Goal: Information Seeking & Learning: Learn about a topic

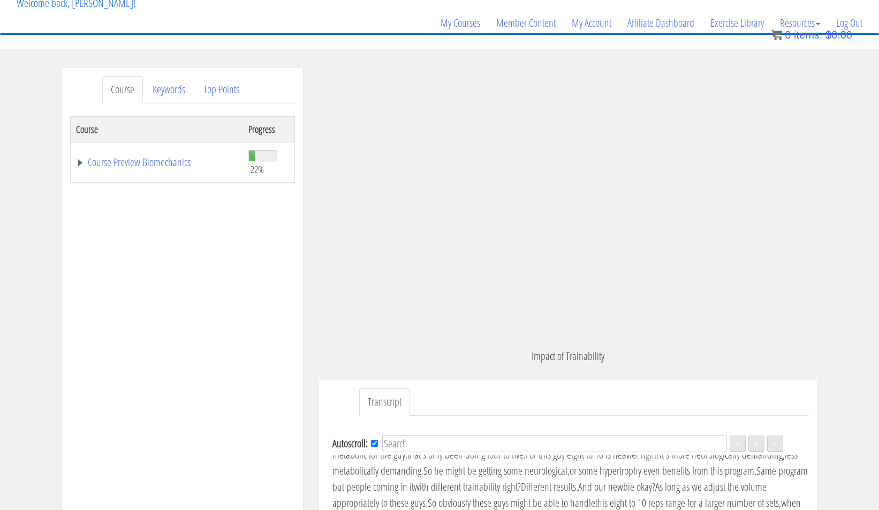
scroll to position [57, 0]
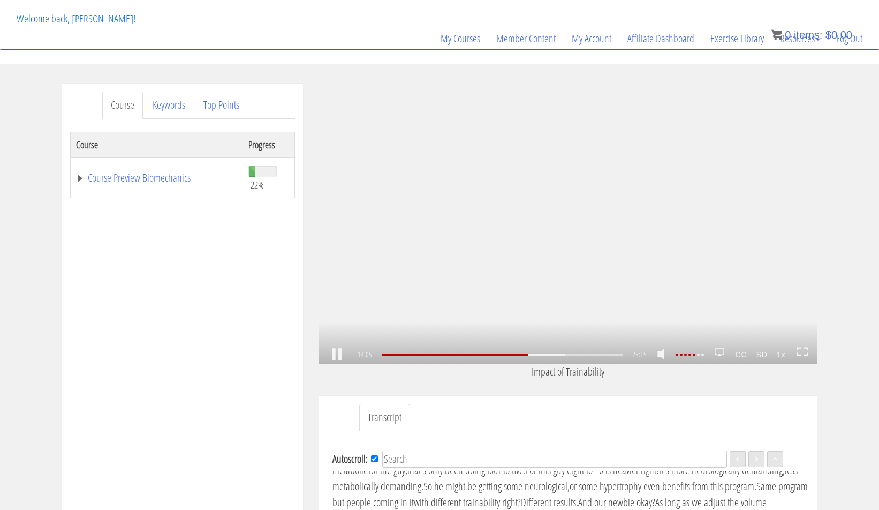
click at [809, 350] on div "14:05 03:14 23:15 09:11 CC SD 1x" at bounding box center [568, 355] width 498 height 18
click at [803, 349] on icon at bounding box center [803, 351] width 12 height 9
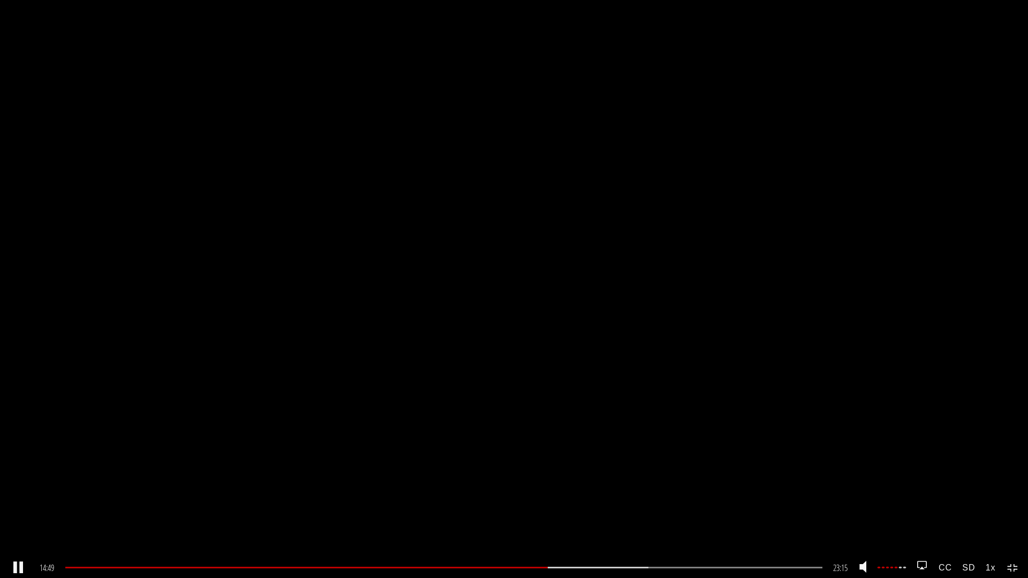
click at [20, 509] on link at bounding box center [18, 568] width 18 height 0
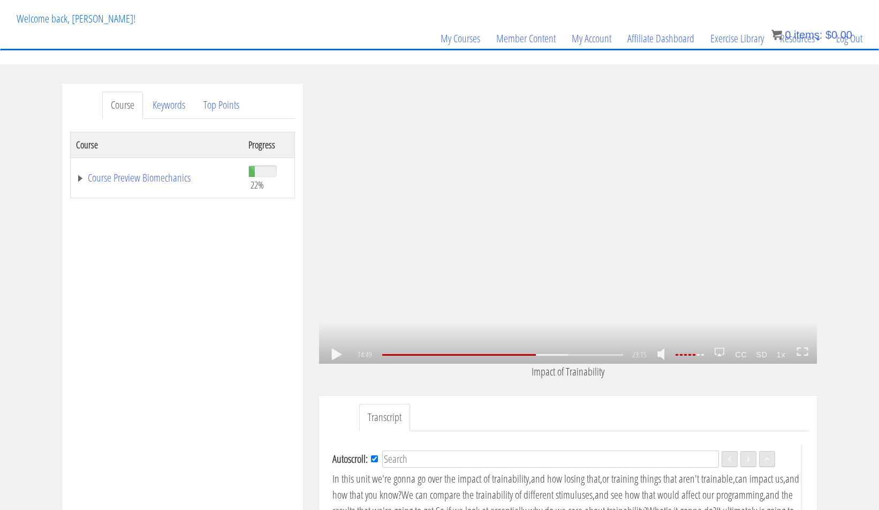
click at [337, 354] on link at bounding box center [337, 354] width 18 height 0
click at [334, 354] on link at bounding box center [337, 354] width 18 height 0
click at [560, 224] on icon ".fp-color-play{opacity:0.65;}.rect{fill:#fff;}" at bounding box center [568, 224] width 36 height 36
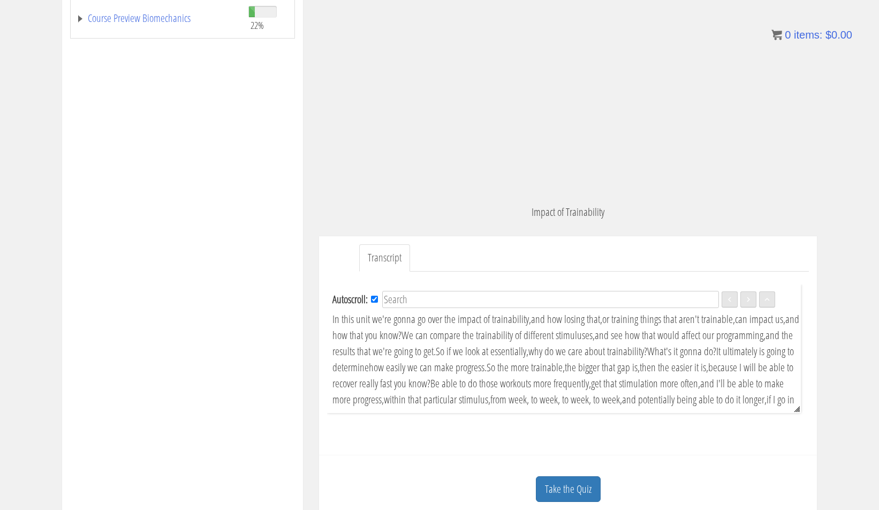
scroll to position [118, 0]
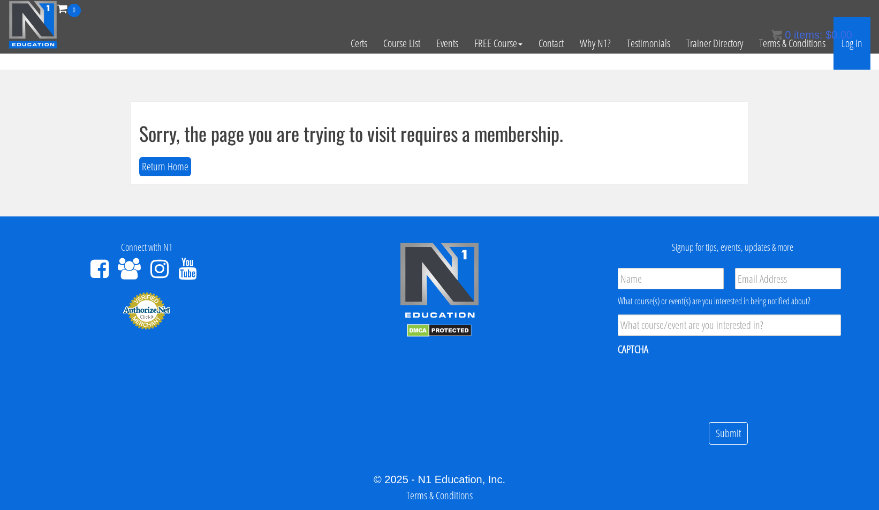
click at [845, 46] on link "Log In" at bounding box center [852, 43] width 37 height 52
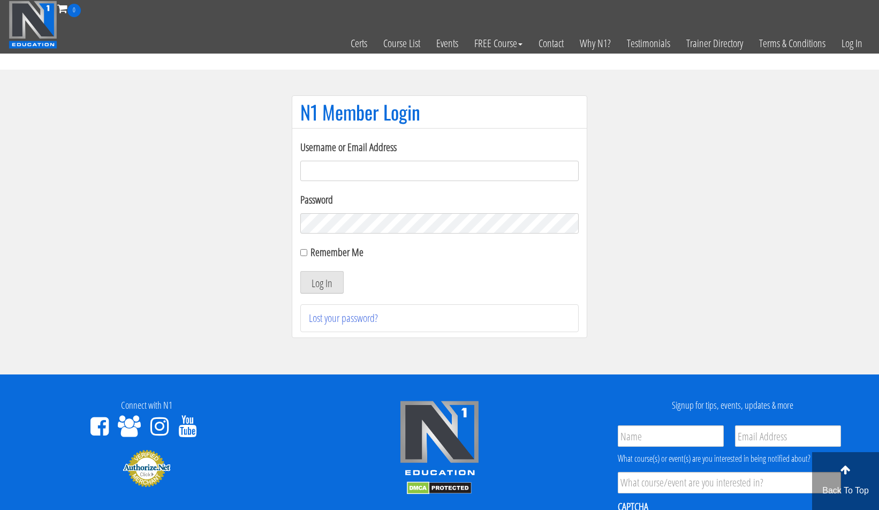
type input "adrian.mules@btinternet.com"
click at [306, 250] on input "Remember Me" at bounding box center [303, 252] width 7 height 7
checkbox input "true"
click at [308, 284] on button "Log In" at bounding box center [321, 282] width 43 height 22
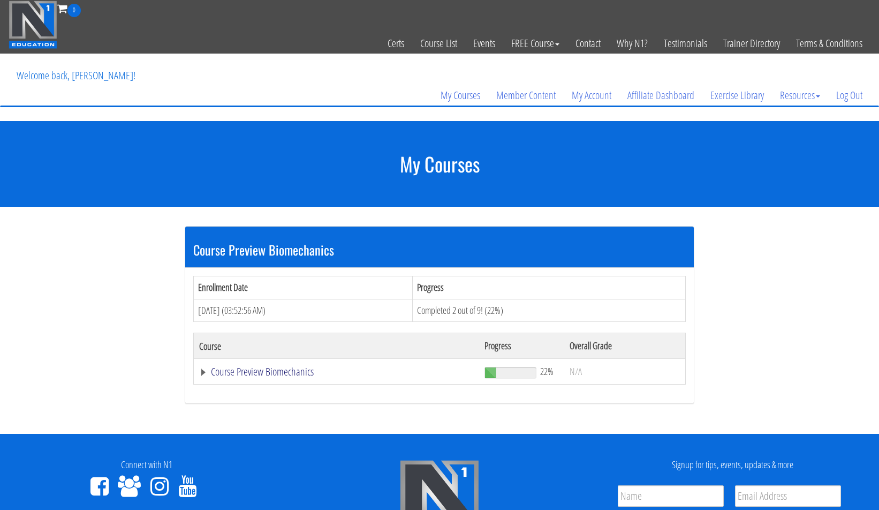
click at [263, 371] on link "Course Preview Biomechanics" at bounding box center [336, 371] width 275 height 11
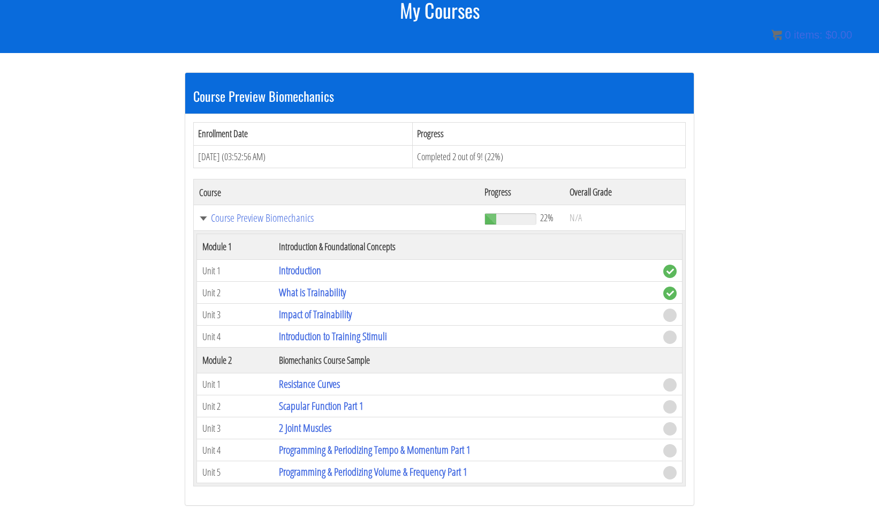
scroll to position [104, 0]
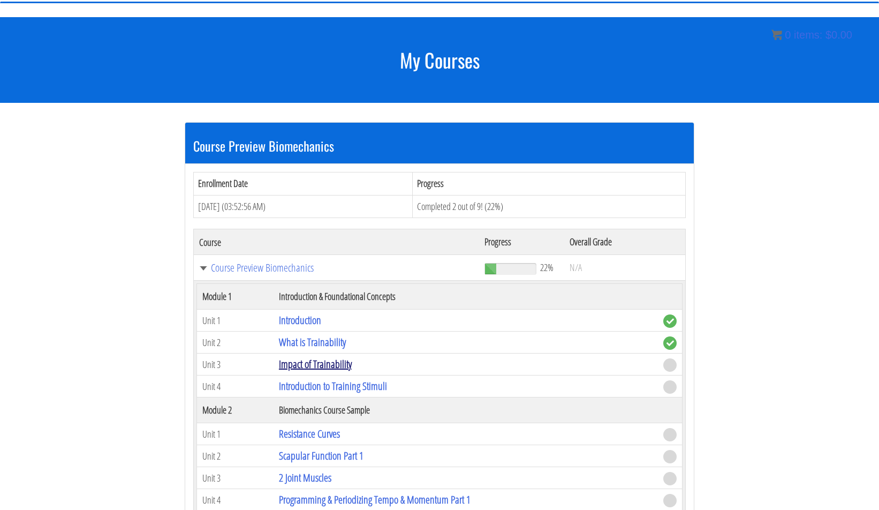
click at [313, 364] on link "Impact of Trainability" at bounding box center [315, 364] width 73 height 14
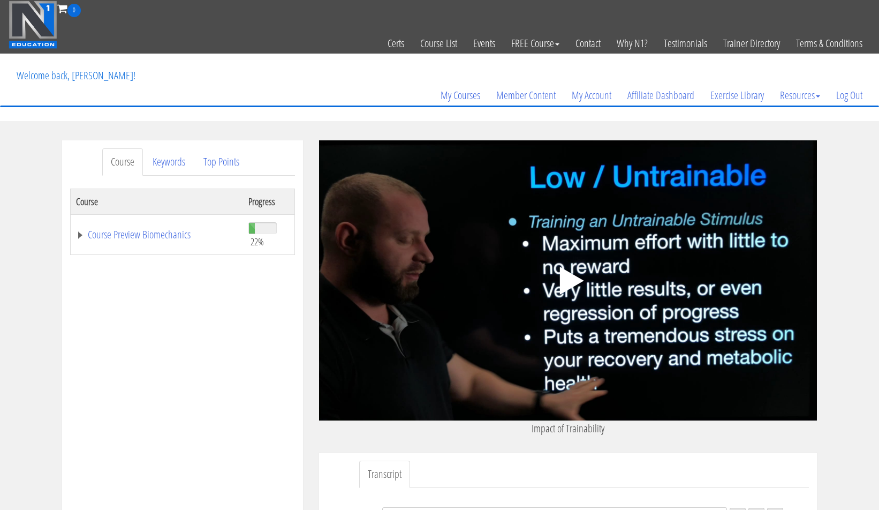
click at [579, 286] on icon ".fp-color-play{opacity:0.65;}.controlbutton{fill:#fff;}" at bounding box center [567, 280] width 67 height 67
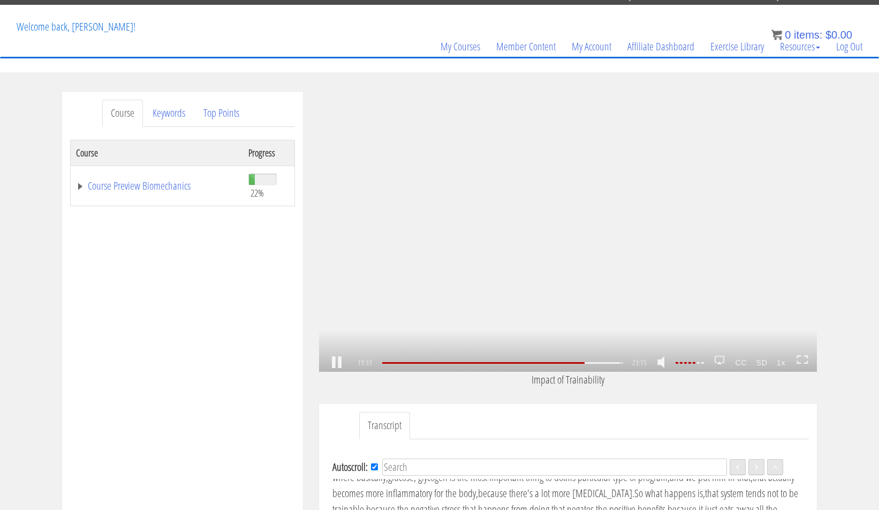
scroll to position [2571, 0]
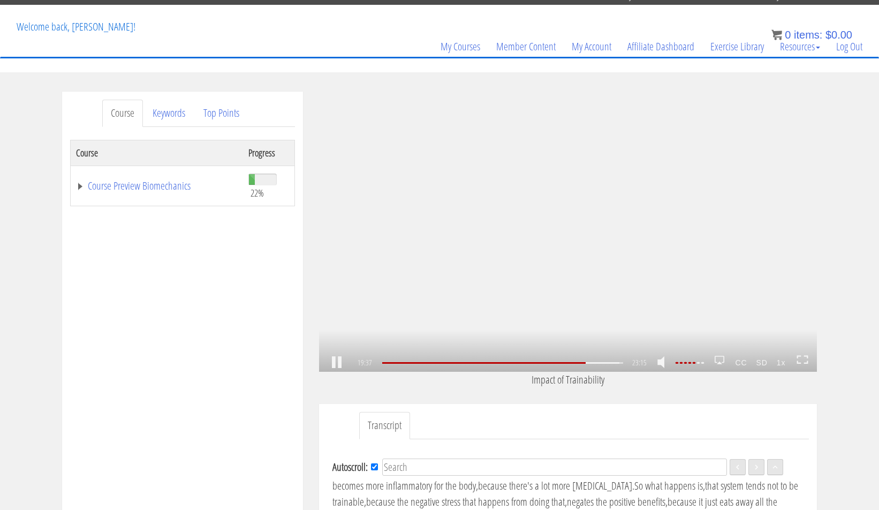
click at [341, 363] on link at bounding box center [337, 363] width 18 height 0
click at [338, 363] on link at bounding box center [337, 363] width 18 height 0
click at [590, 363] on div "19:41" at bounding box center [502, 363] width 241 height 2
click at [586, 363] on div at bounding box center [484, 363] width 204 height 2
click at [333, 363] on link at bounding box center [337, 363] width 18 height 0
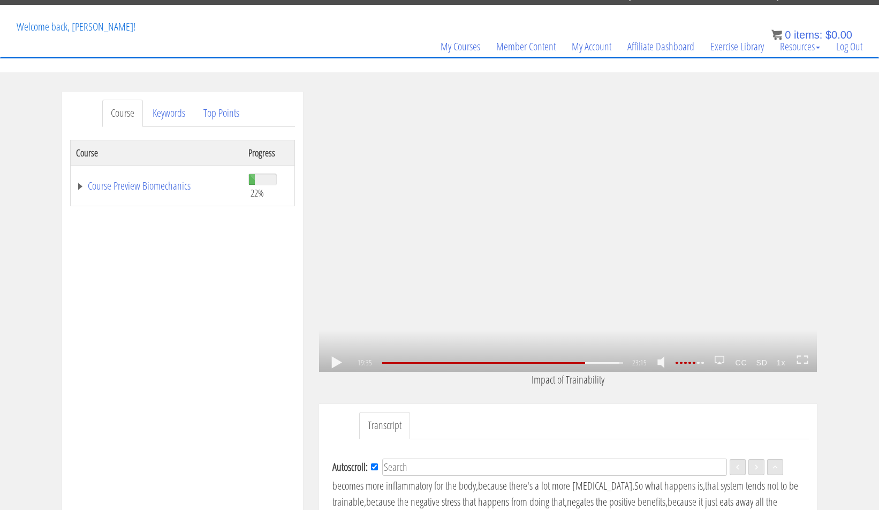
click at [338, 363] on link at bounding box center [337, 363] width 18 height 0
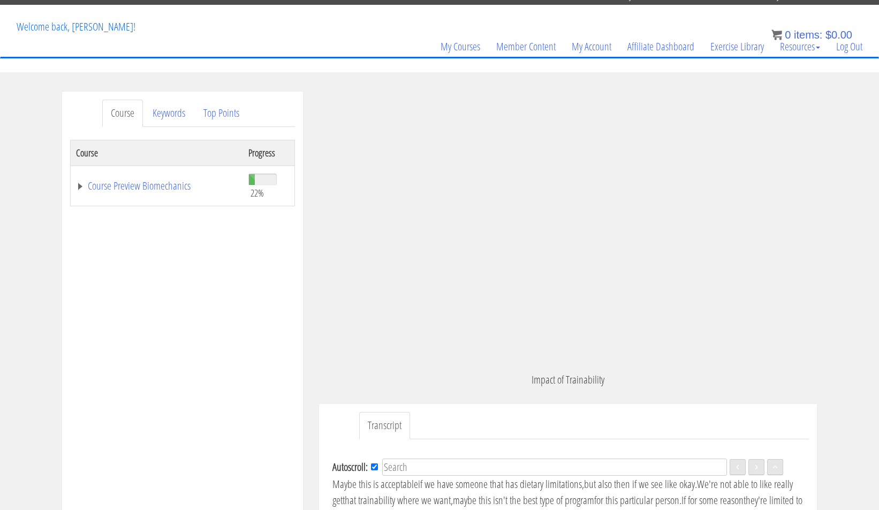
scroll to position [2638, 0]
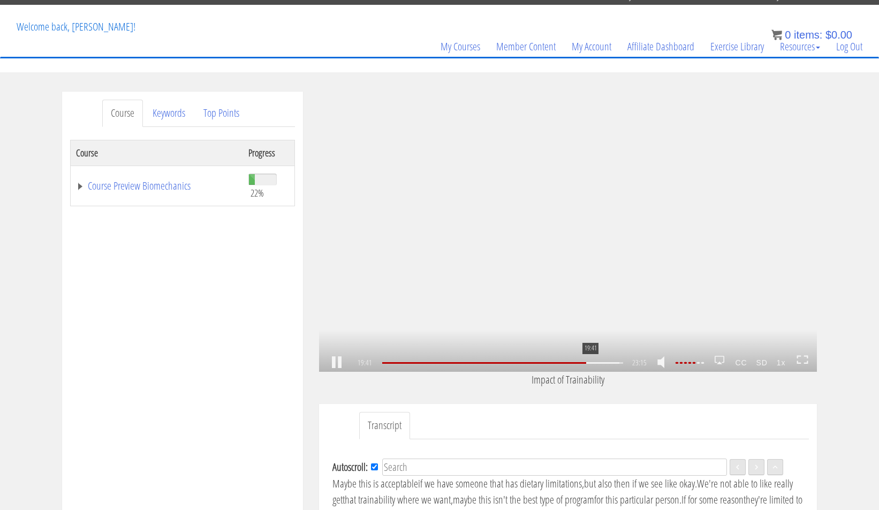
click at [586, 362] on div at bounding box center [484, 363] width 204 height 2
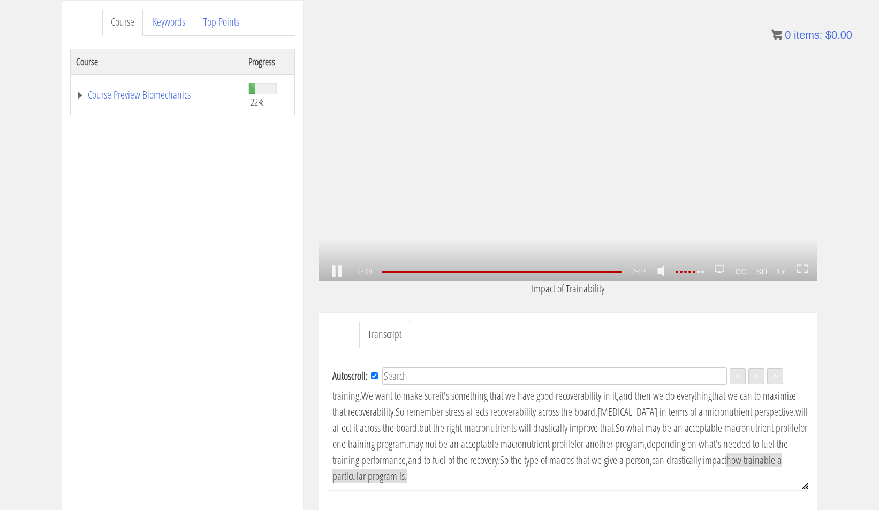
scroll to position [498, 0]
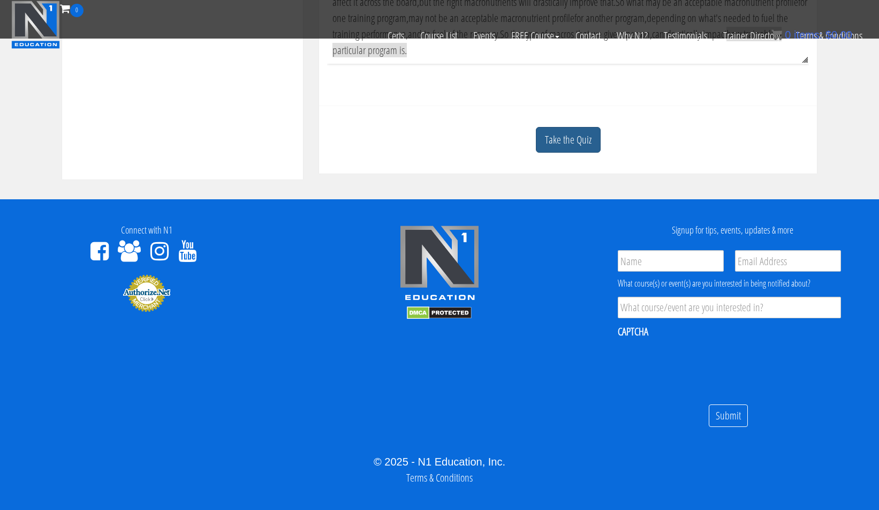
click at [569, 141] on link "Take the Quiz" at bounding box center [568, 140] width 65 height 26
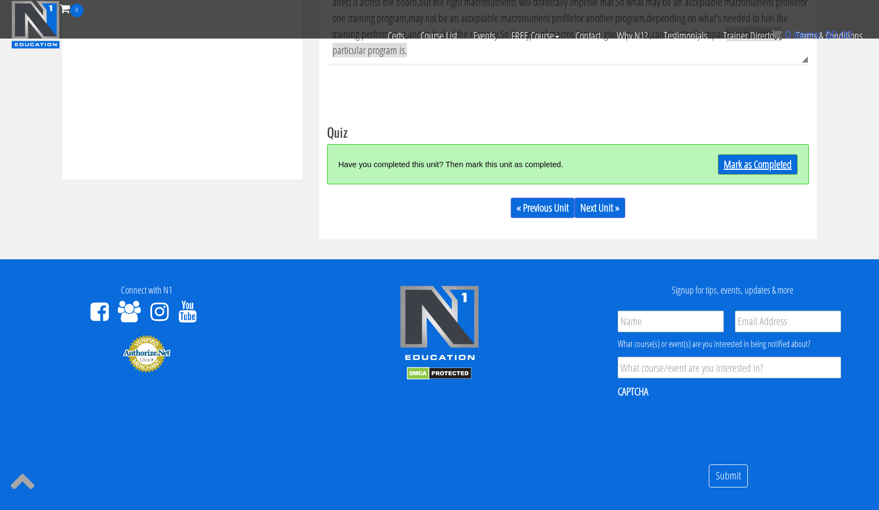
click at [755, 169] on link "Mark as Completed" at bounding box center [758, 164] width 80 height 20
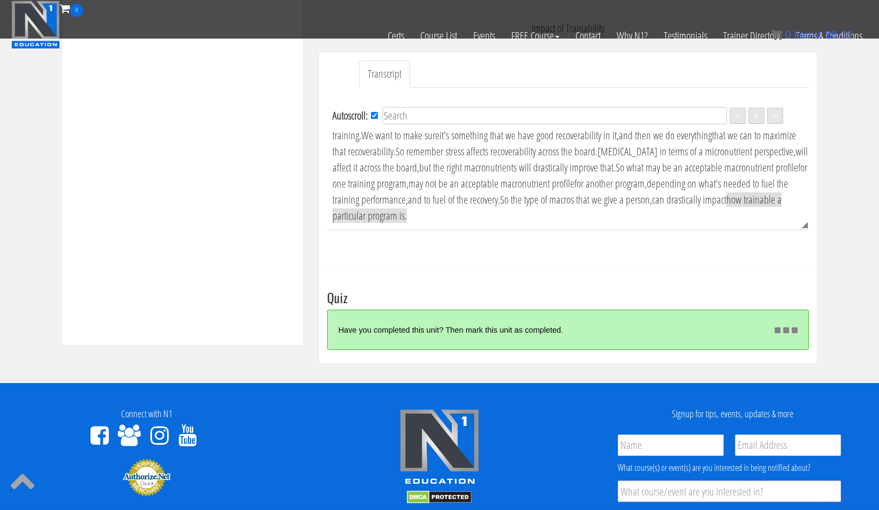
scroll to position [2864, 0]
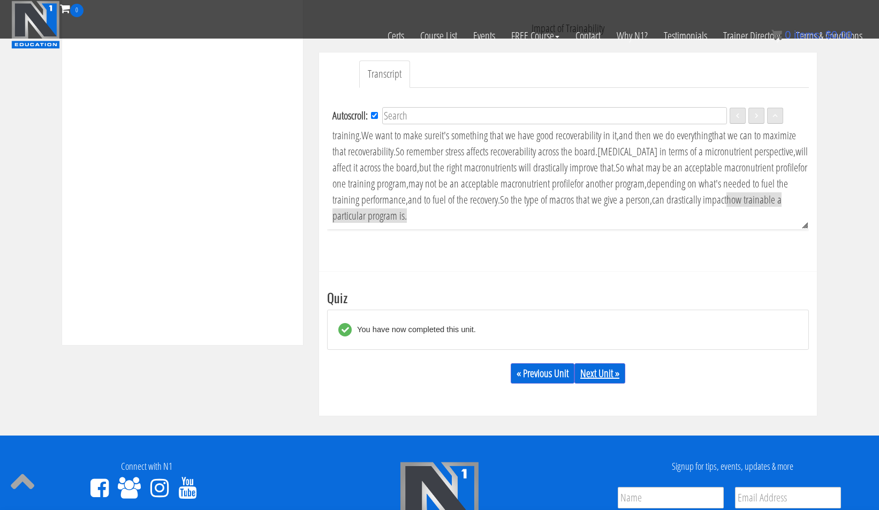
click at [591, 369] on link "Next Unit »" at bounding box center [600, 373] width 51 height 20
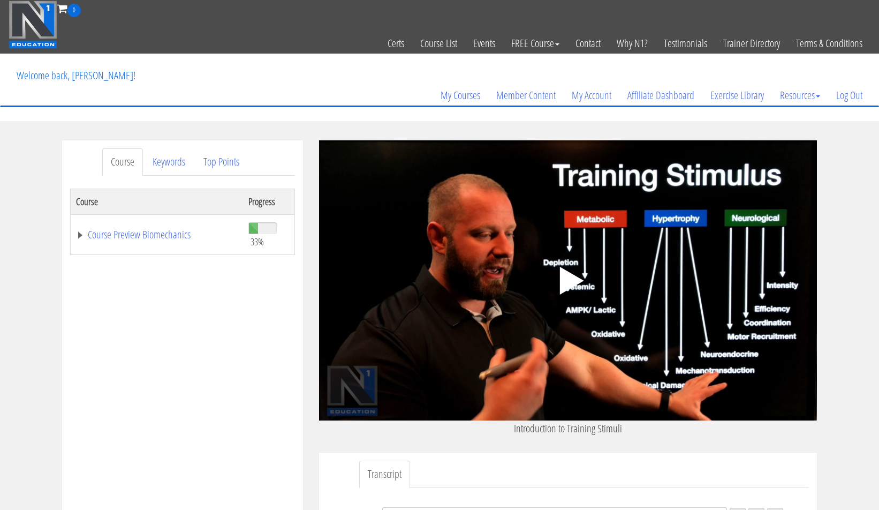
scroll to position [82, 0]
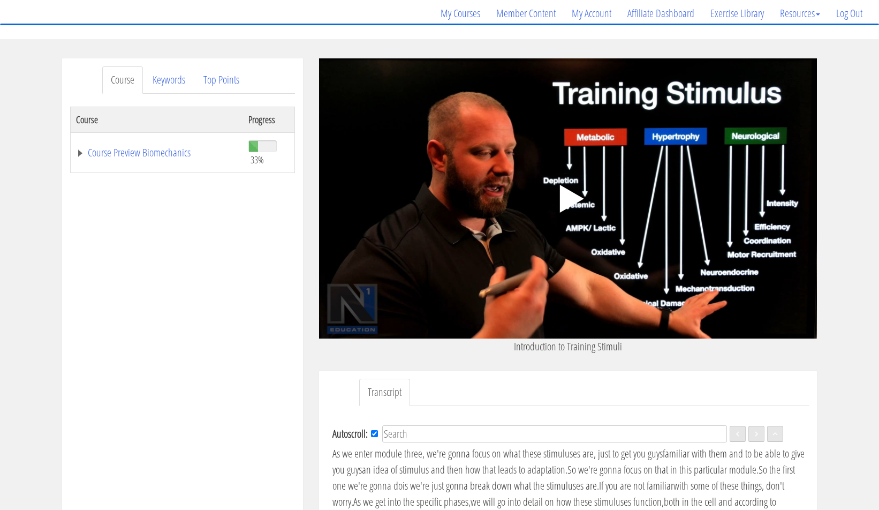
click at [576, 202] on polygon at bounding box center [572, 199] width 24 height 28
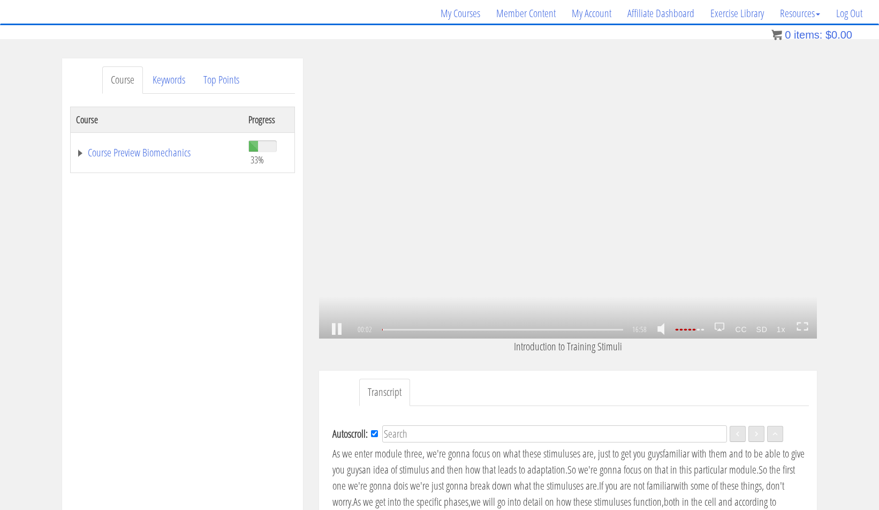
click at [334, 329] on link at bounding box center [337, 329] width 18 height 0
click at [331, 329] on link at bounding box center [337, 329] width 18 height 0
click at [708, 334] on div "00:05 16:43 16:58 16:54 CC SD 1x" at bounding box center [568, 330] width 498 height 18
click at [704, 329] on div at bounding box center [689, 330] width 30 height 2
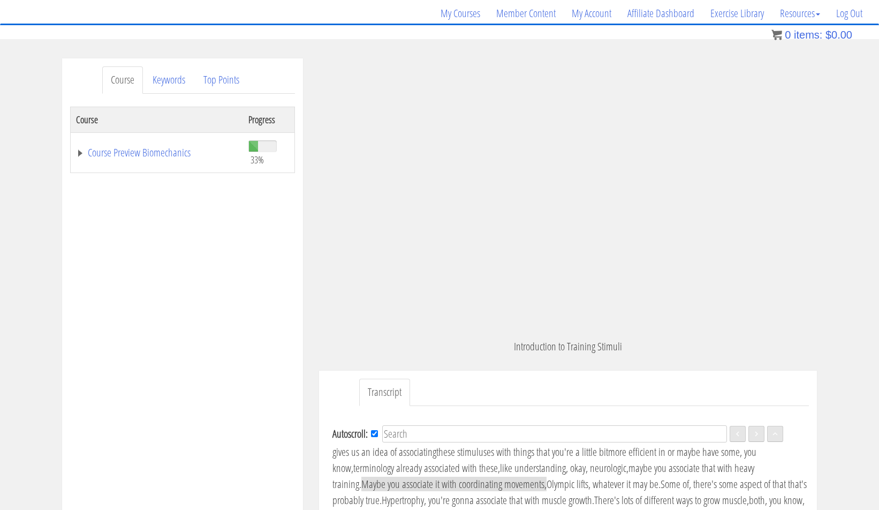
scroll to position [115, 0]
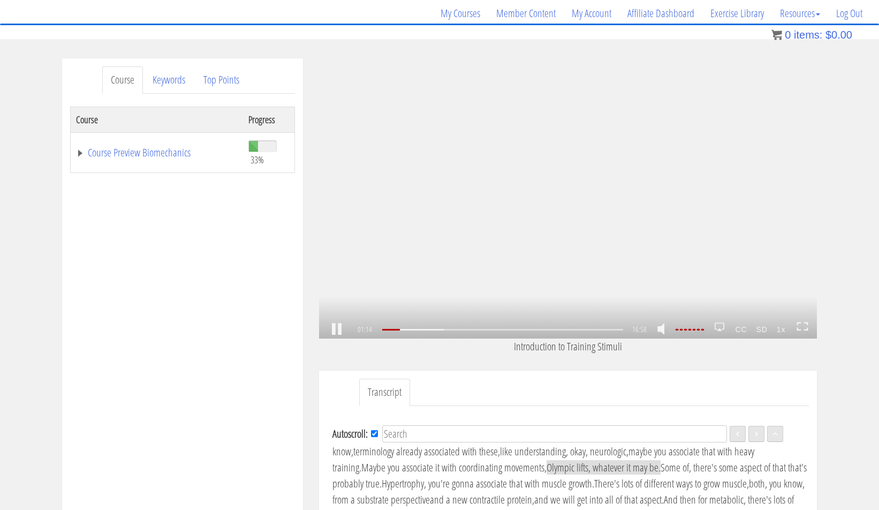
click at [337, 329] on link at bounding box center [337, 329] width 18 height 0
click at [338, 329] on link at bounding box center [337, 329] width 18 height 0
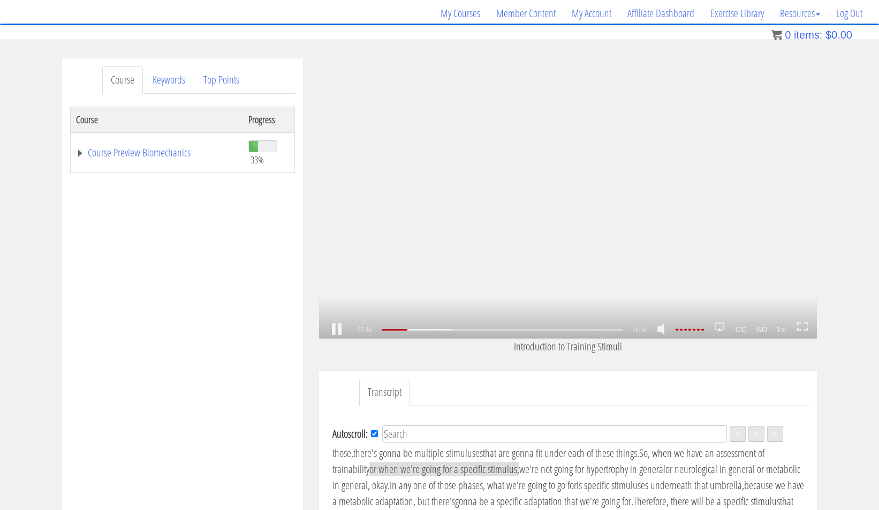
scroll to position [198, 0]
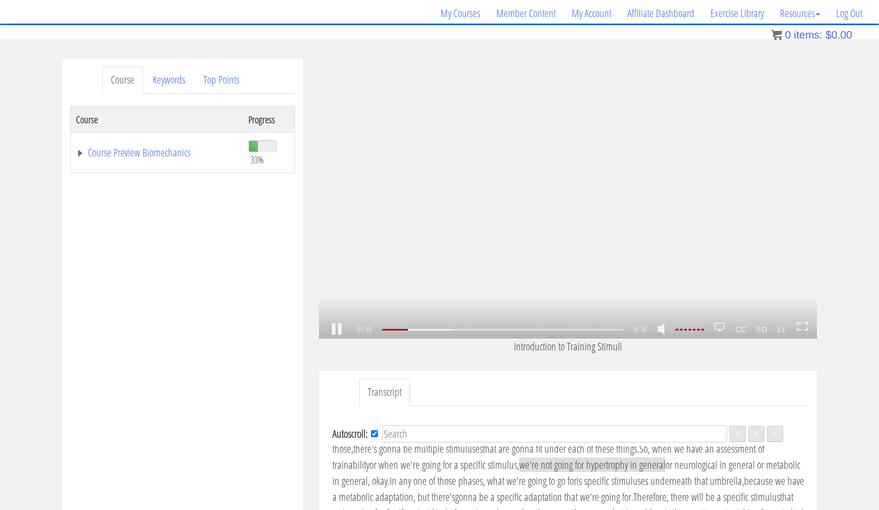
click at [803, 330] on icon at bounding box center [803, 326] width 12 height 9
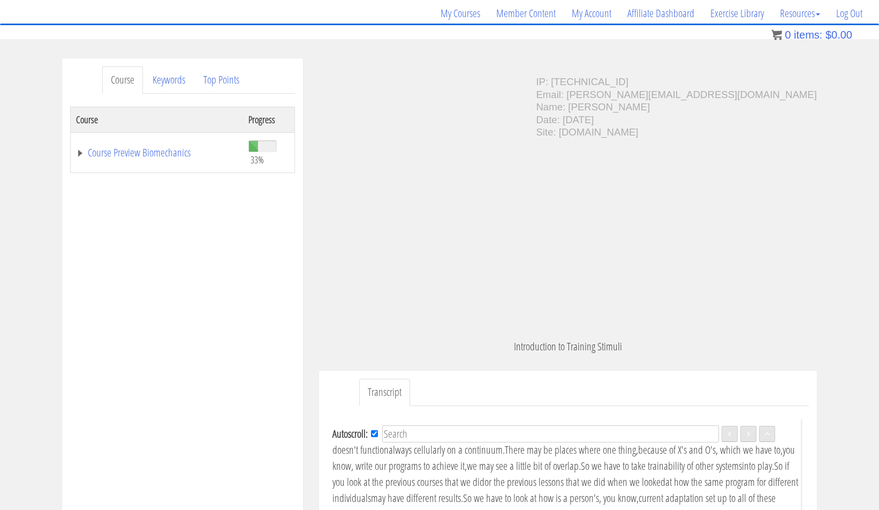
scroll to position [496, 0]
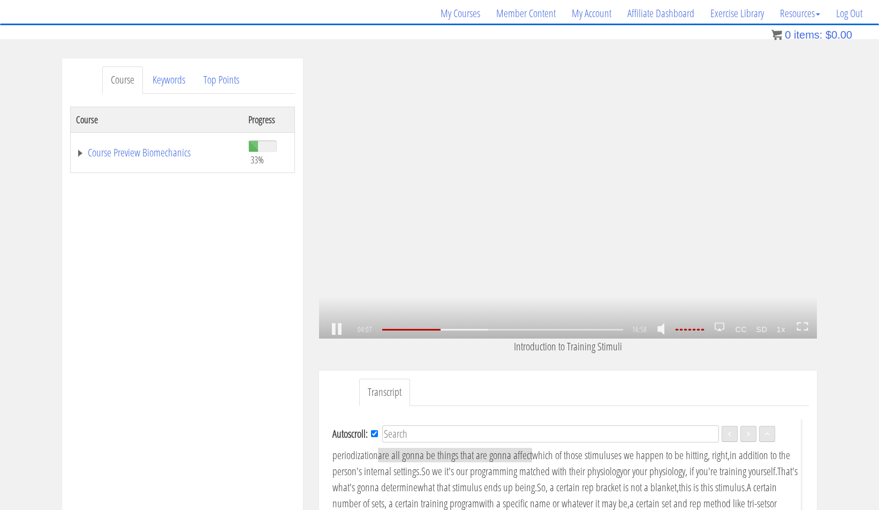
click at [336, 329] on link at bounding box center [337, 329] width 18 height 0
click at [327, 327] on div "04:07 14:32 16:58 12:51 CC SD 1x" at bounding box center [568, 330] width 498 height 18
click at [335, 329] on link at bounding box center [337, 329] width 18 height 0
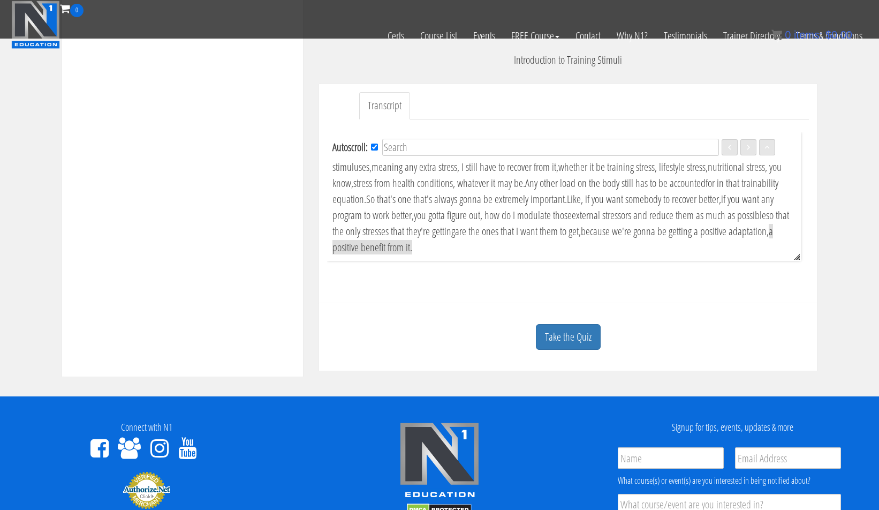
scroll to position [389, 0]
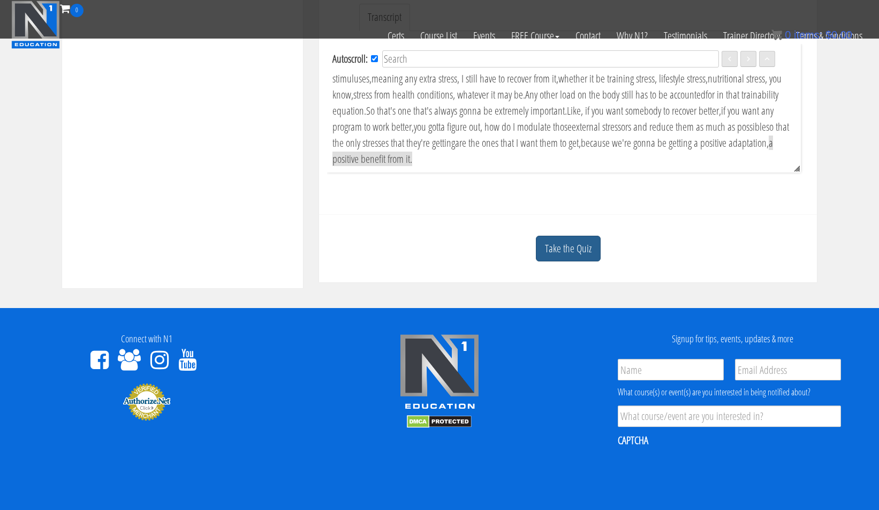
click at [567, 248] on link "Take the Quiz" at bounding box center [568, 249] width 65 height 26
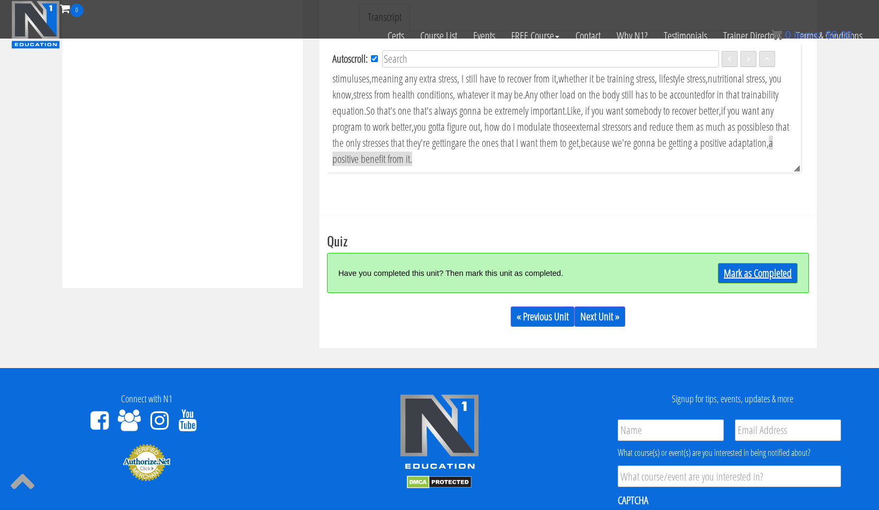
click at [727, 273] on link "Mark as Completed" at bounding box center [758, 273] width 80 height 20
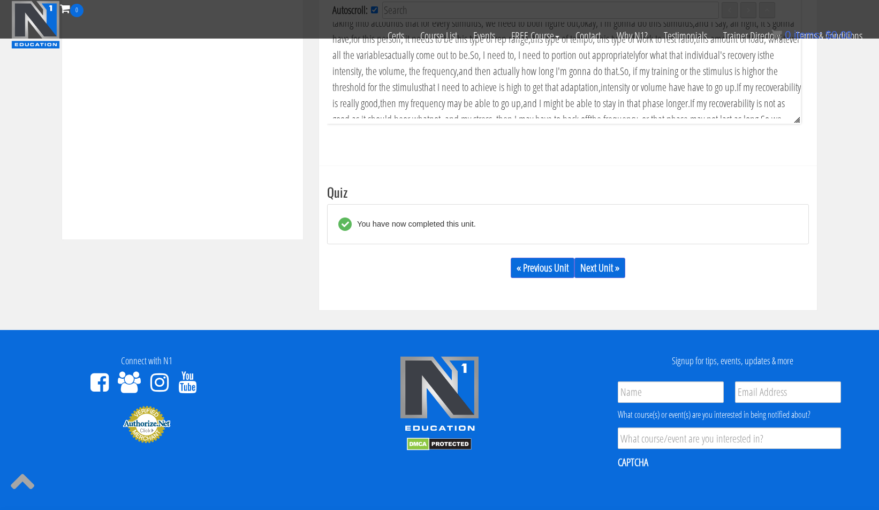
scroll to position [363, 0]
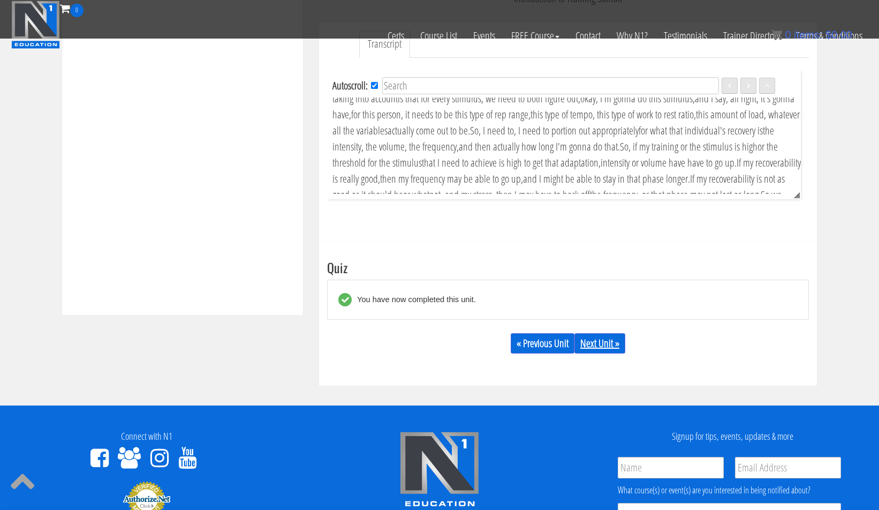
click at [612, 343] on link "Next Unit »" at bounding box center [600, 343] width 51 height 20
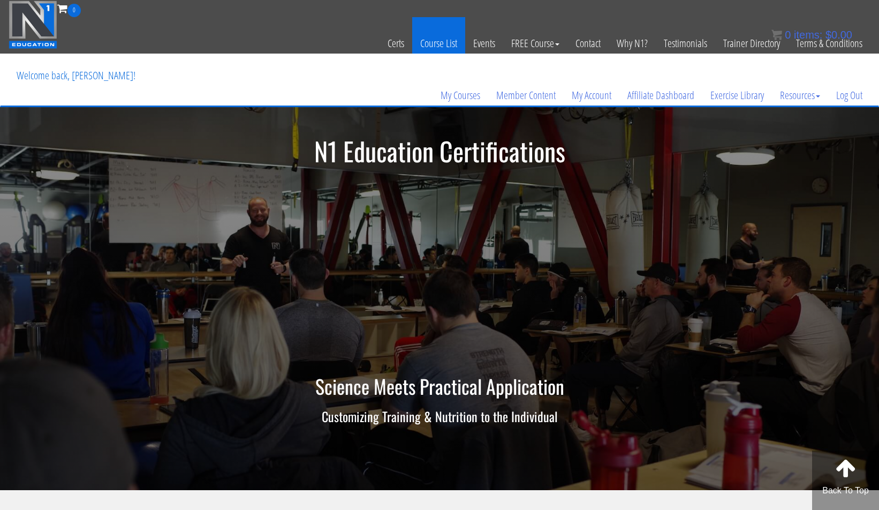
click at [440, 41] on link "Course List" at bounding box center [438, 43] width 53 height 52
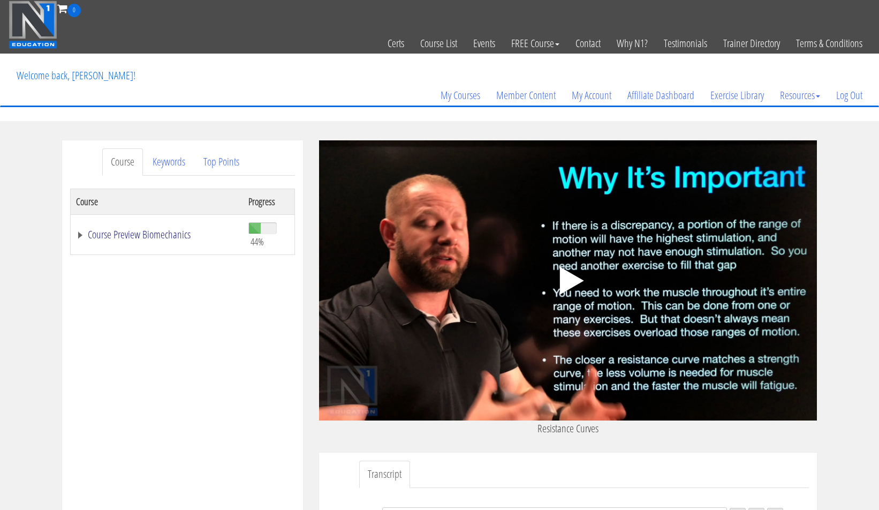
click at [167, 233] on link "Course Preview Biomechanics" at bounding box center [157, 234] width 162 height 11
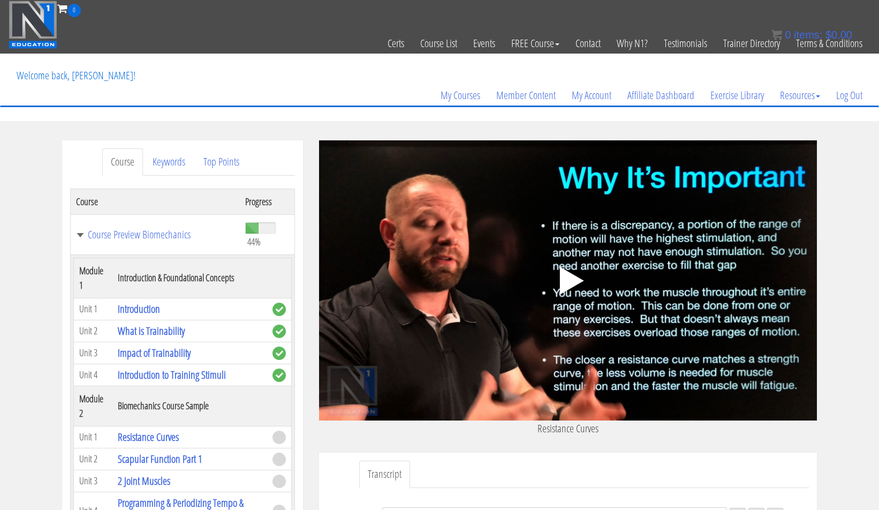
click at [544, 294] on icon ".fp-color-play{opacity:0.65;}.controlbutton{fill:#fff;}" at bounding box center [567, 280] width 67 height 67
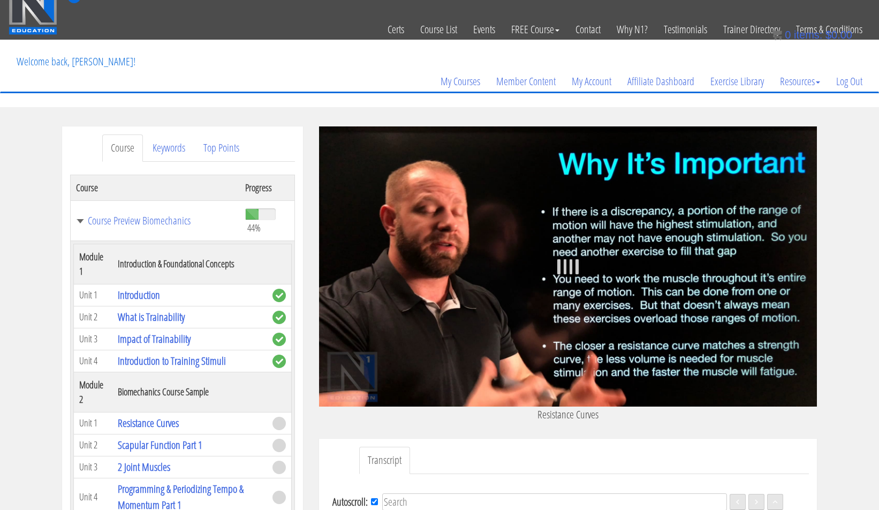
scroll to position [51, 0]
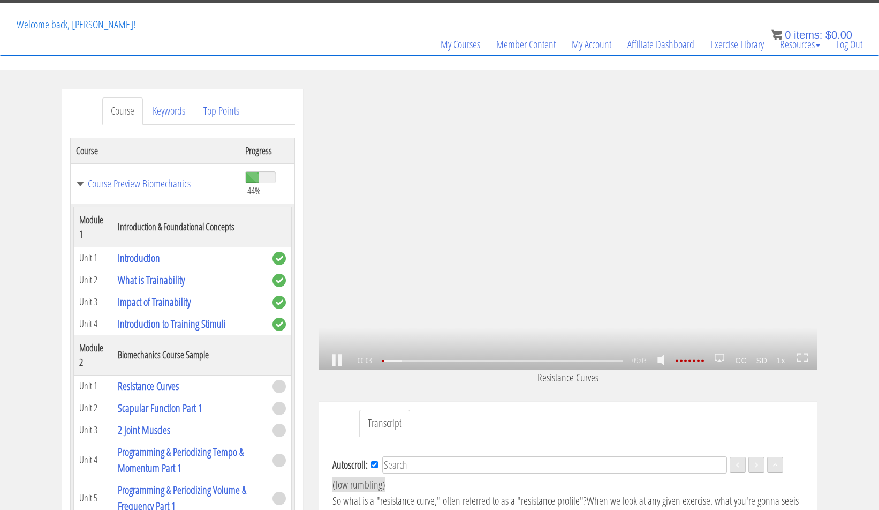
click at [333, 360] on link at bounding box center [337, 360] width 18 height 0
